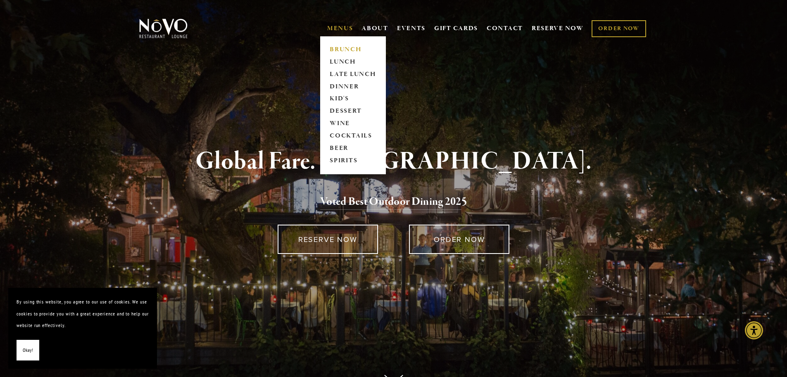
click at [340, 51] on link "BRUNCH" at bounding box center [353, 49] width 52 height 12
click at [337, 64] on link "LUNCH" at bounding box center [353, 62] width 52 height 12
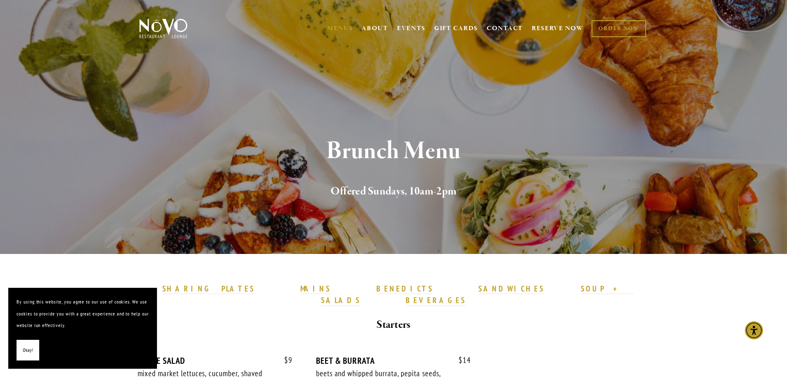
click at [21, 351] on button "Okay!" at bounding box center [28, 350] width 23 height 21
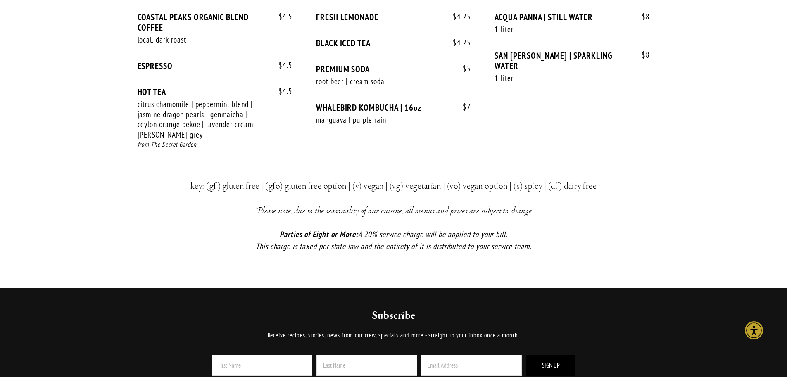
scroll to position [1778, 0]
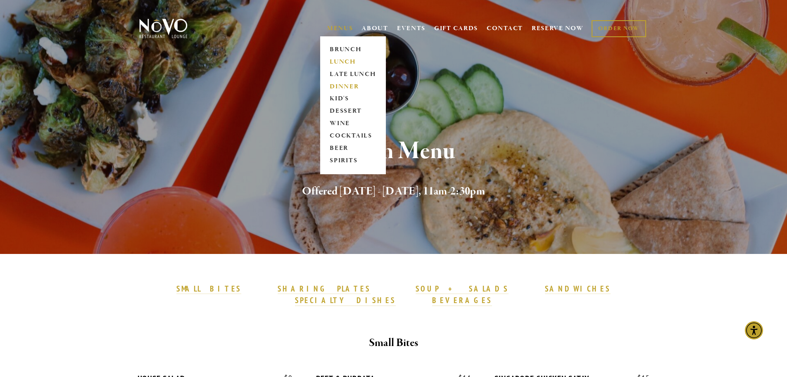
click at [339, 84] on link "DINNER" at bounding box center [353, 87] width 52 height 12
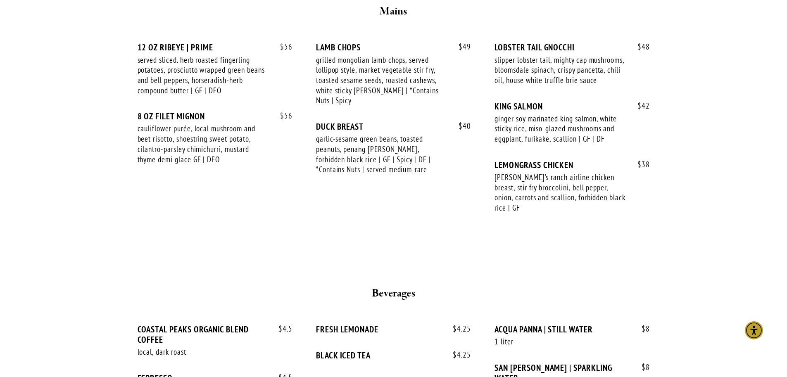
scroll to position [1406, 0]
